Goal: Task Accomplishment & Management: Use online tool/utility

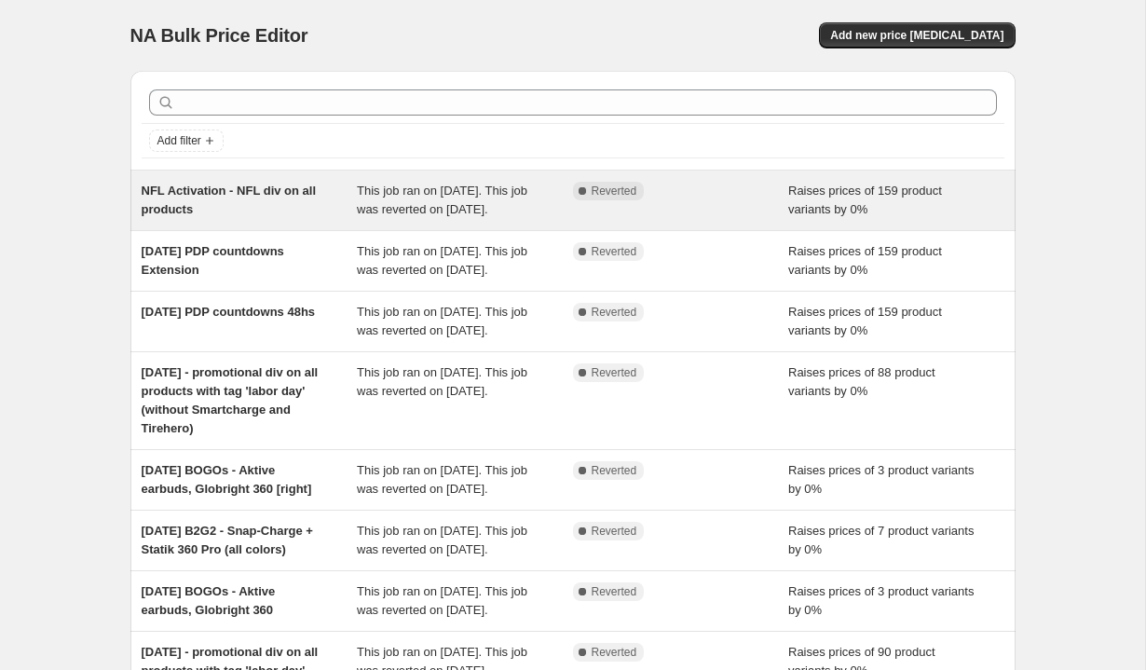
click at [292, 197] on span "NFL Activation - NFL div on all products" at bounding box center [229, 199] width 175 height 33
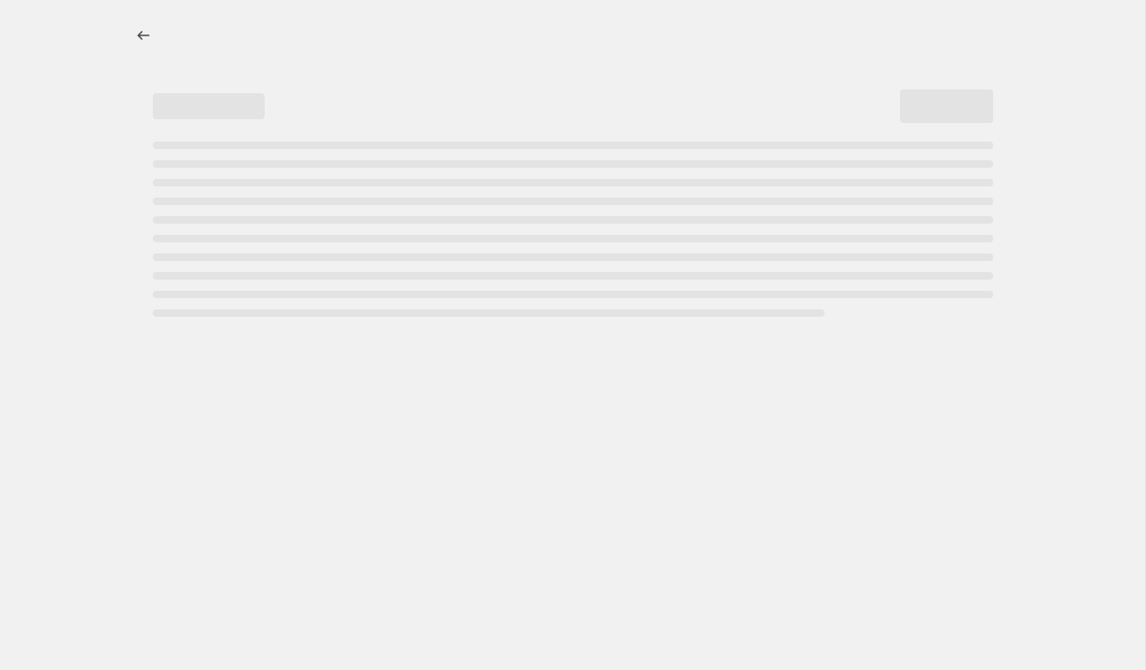
select select "percentage"
select select "no_change"
select select "tag"
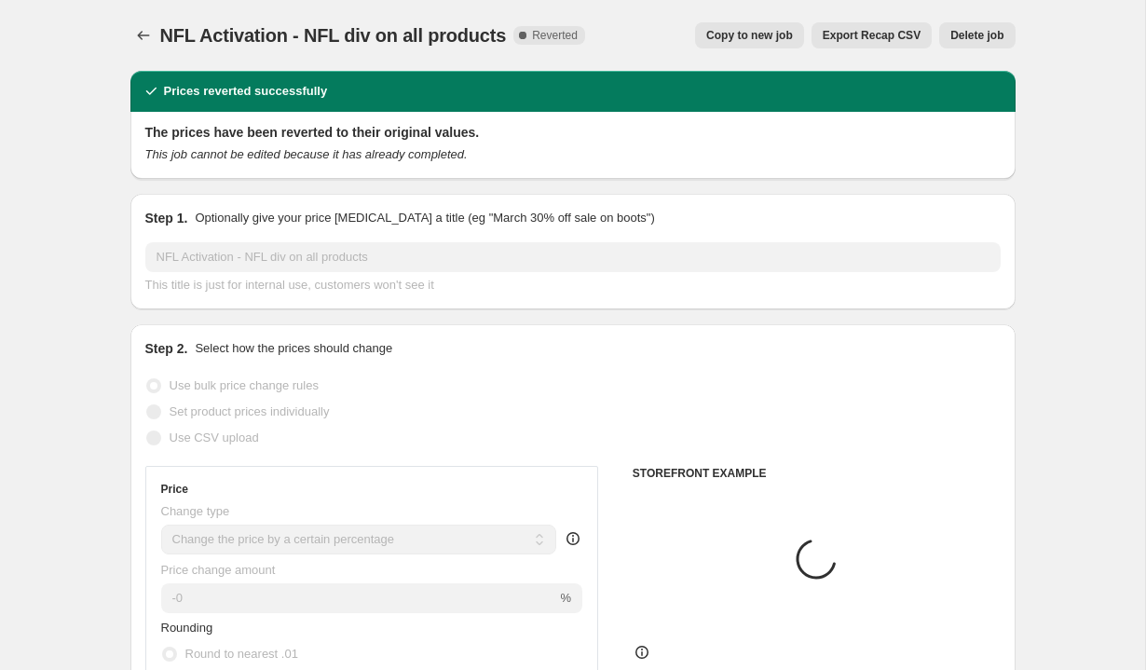
click at [744, 39] on span "Copy to new job" at bounding box center [749, 35] width 87 height 15
select select "percentage"
select select "no_change"
select select "tag"
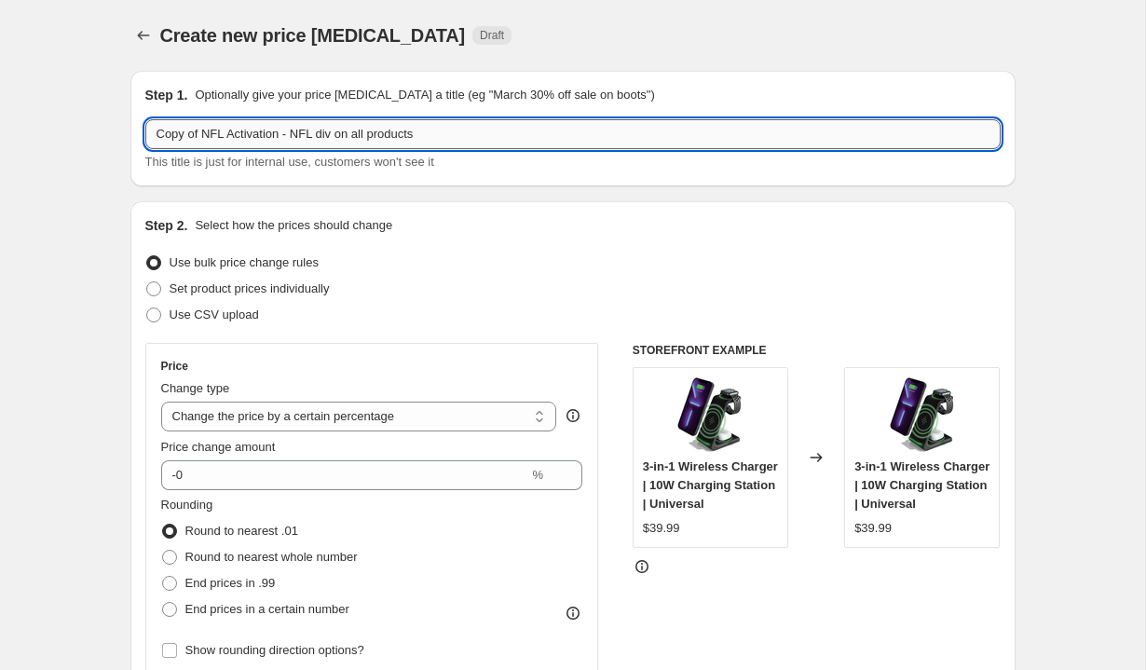
click at [275, 141] on input "Copy of NFL Activation - NFL div on all products" at bounding box center [572, 134] width 855 height 30
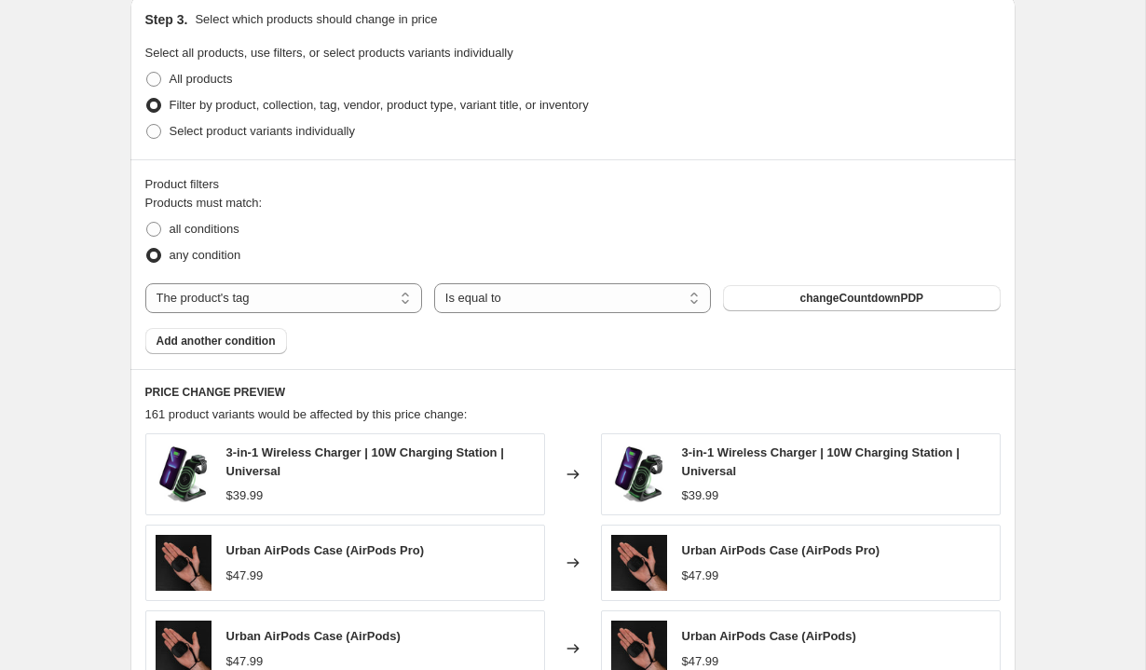
scroll to position [980, 0]
type input "Fall Sale promo div"
click at [577, 391] on h6 "PRICE CHANGE PREVIEW" at bounding box center [572, 391] width 855 height 15
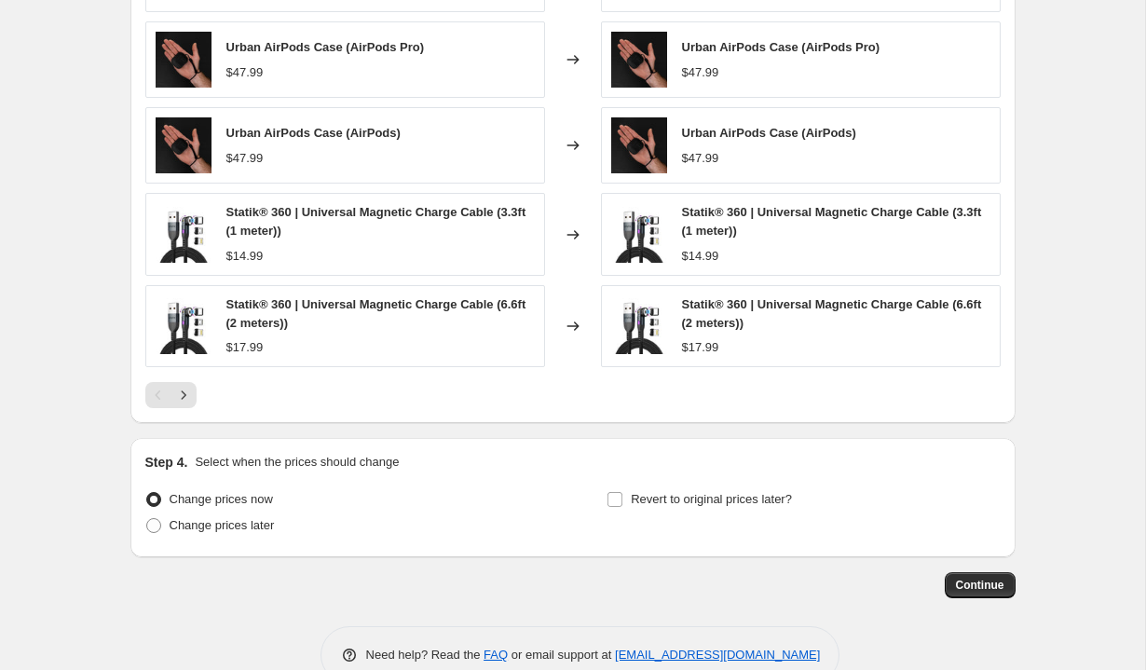
scroll to position [1497, 0]
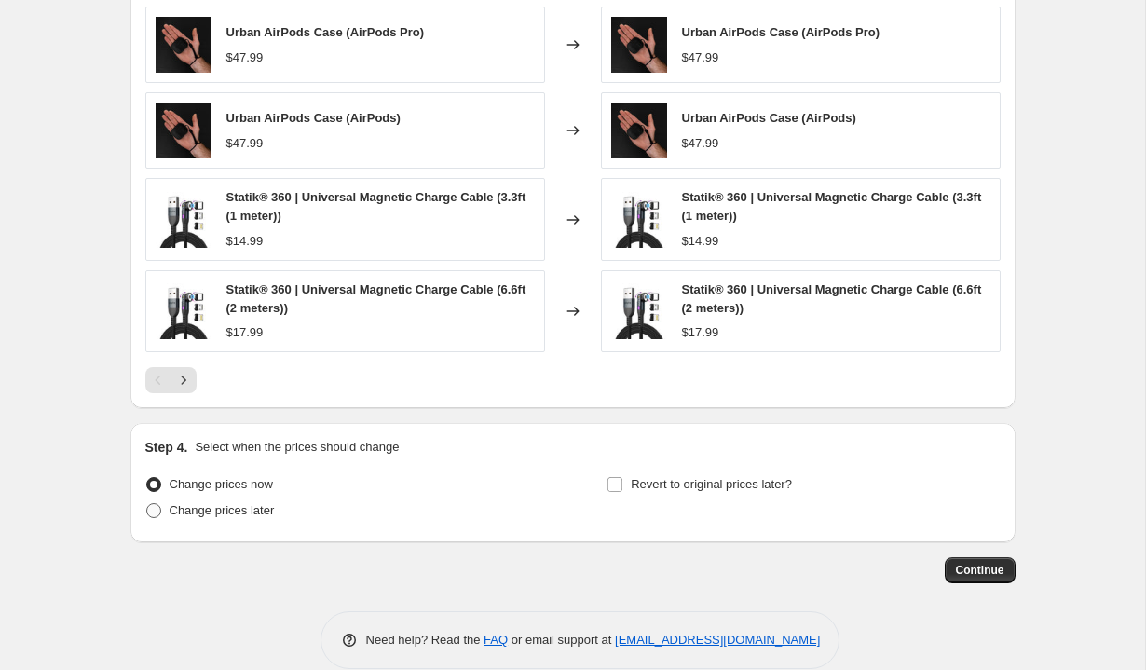
click at [230, 513] on span "Change prices later" at bounding box center [222, 510] width 105 height 14
click at [147, 504] on input "Change prices later" at bounding box center [146, 503] width 1 height 1
radio input "true"
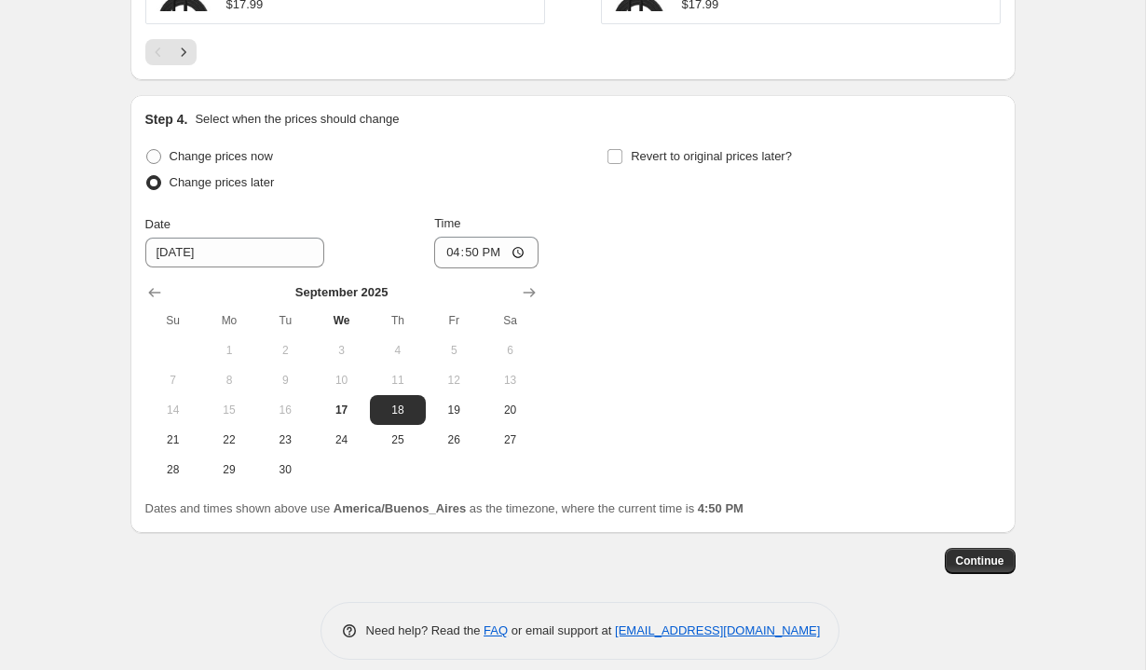
scroll to position [1833, 0]
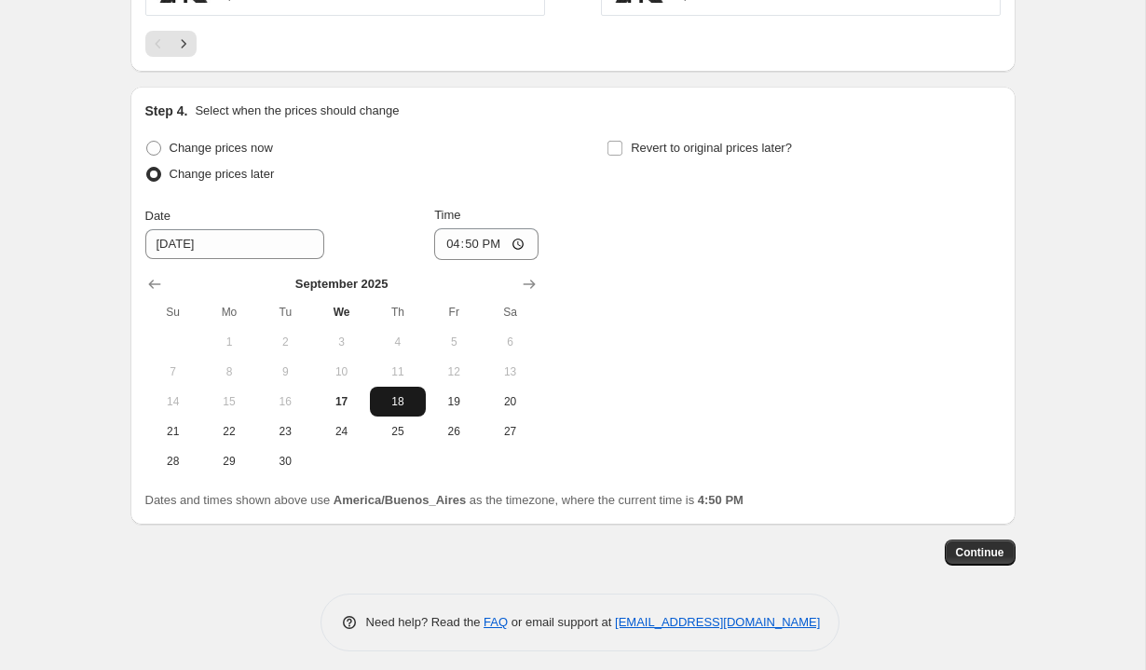
click at [395, 398] on span "18" at bounding box center [397, 401] width 41 height 15
click at [445, 249] on input "16:50" at bounding box center [486, 244] width 104 height 32
click at [468, 242] on input "13:50" at bounding box center [486, 244] width 104 height 32
click at [487, 239] on input "13:00" at bounding box center [486, 244] width 104 height 32
type input "01:00"
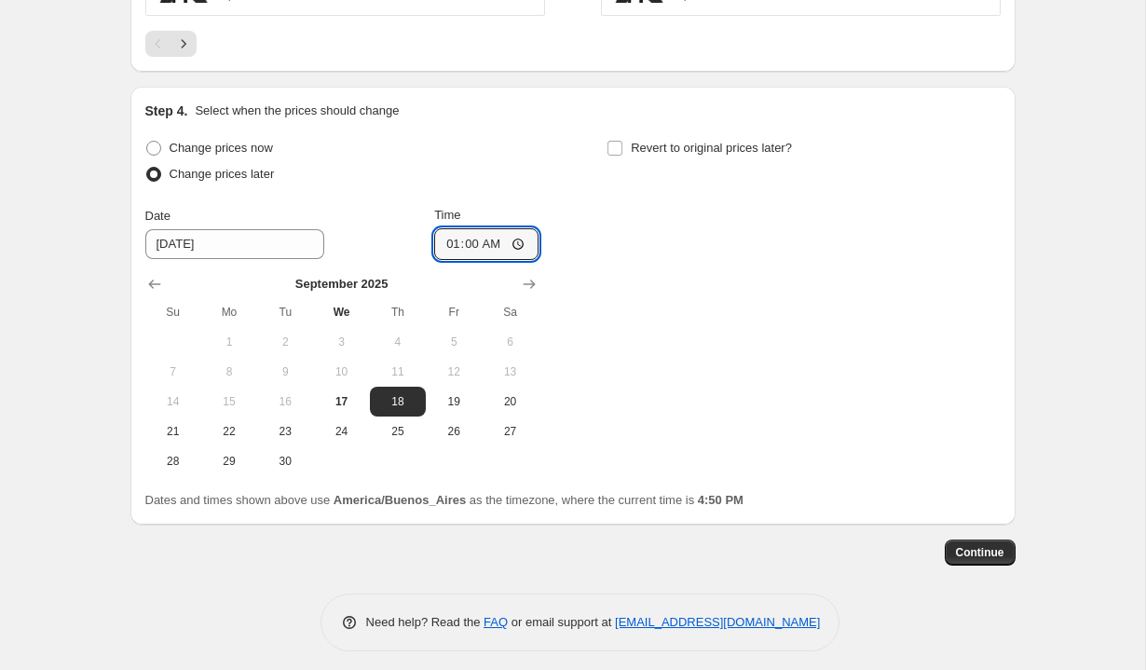
click at [523, 207] on div "Time" at bounding box center [486, 215] width 104 height 19
click at [655, 143] on span "Revert to original prices later?" at bounding box center [711, 148] width 161 height 14
click at [622, 143] on input "Revert to original prices later?" at bounding box center [614, 148] width 15 height 15
checkbox input "true"
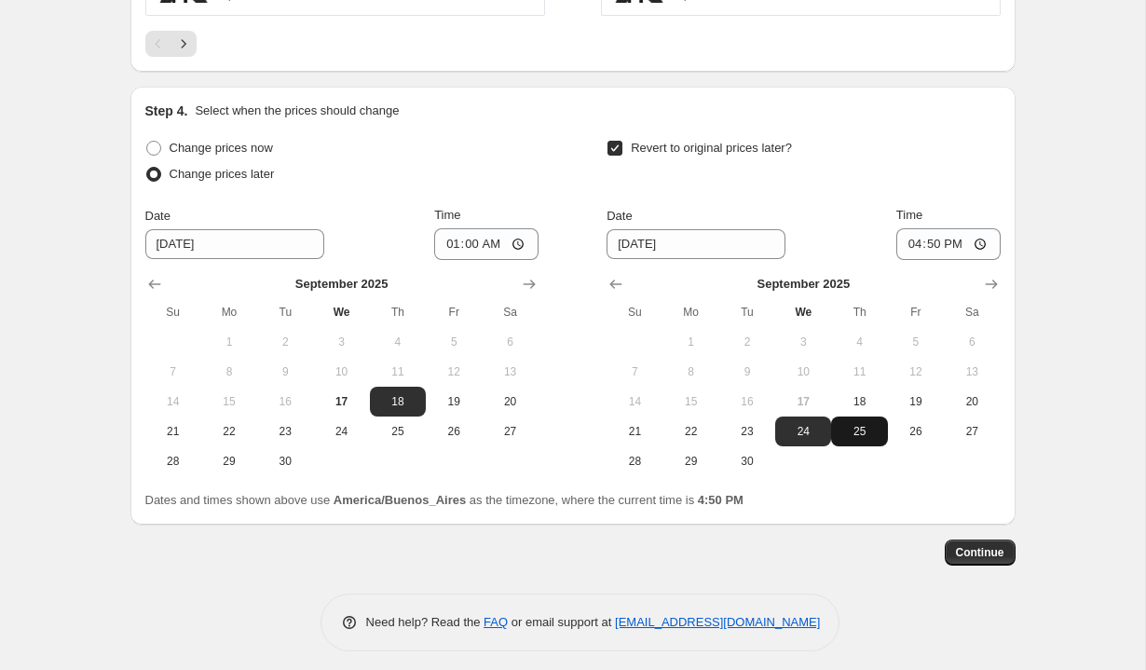
click at [852, 432] on span "25" at bounding box center [858, 431] width 41 height 15
type input "[DATE]"
click at [912, 242] on input "16:50" at bounding box center [948, 244] width 104 height 32
click at [928, 244] on input "13:50" at bounding box center [948, 244] width 104 height 32
click at [954, 244] on input "13:00" at bounding box center [948, 244] width 104 height 32
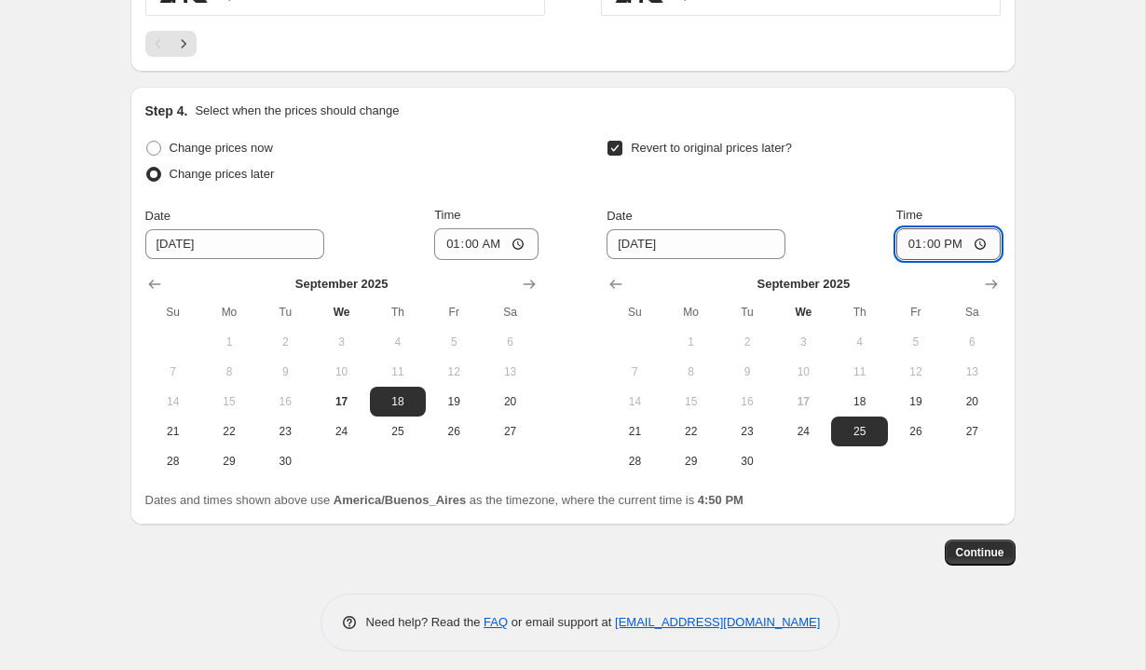
type input "01:00"
click at [971, 211] on div "Time" at bounding box center [948, 215] width 104 height 19
click at [986, 554] on span "Continue" at bounding box center [980, 552] width 48 height 15
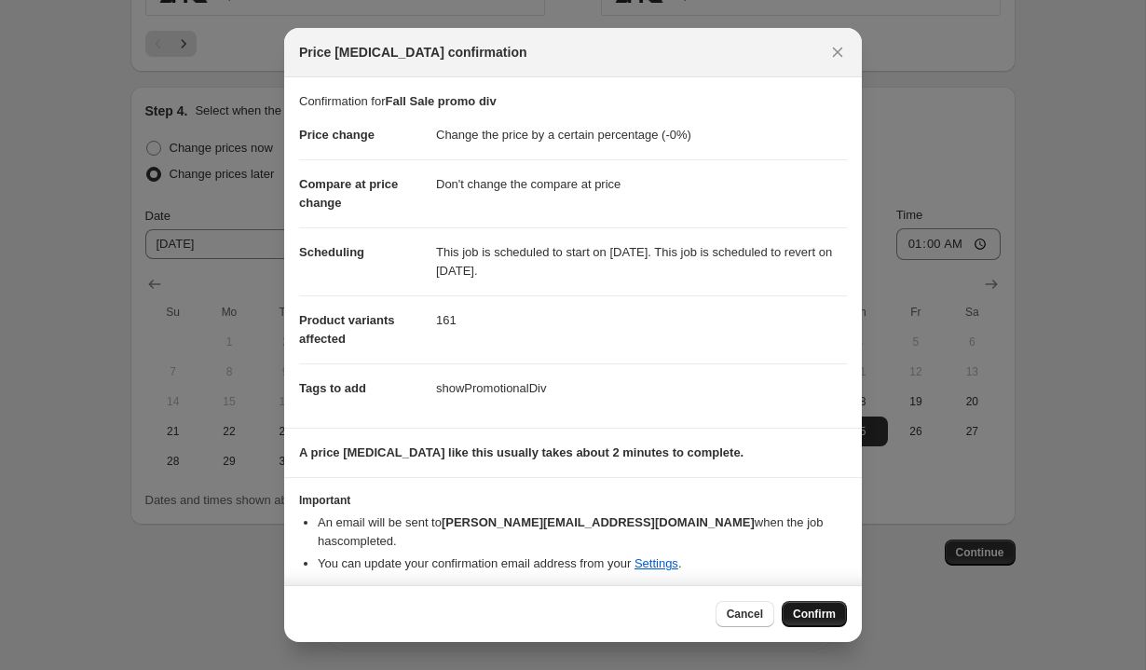
click at [806, 611] on span "Confirm" at bounding box center [814, 613] width 43 height 15
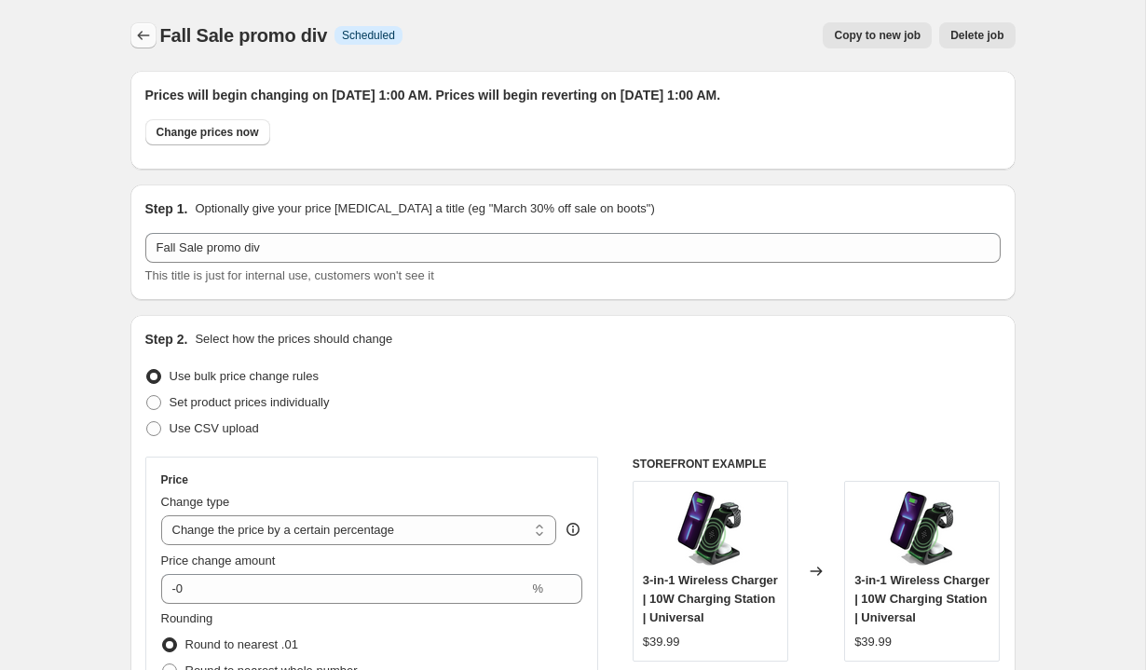
click at [134, 32] on icon "Price change jobs" at bounding box center [143, 35] width 19 height 19
